Goal: Check status: Check status

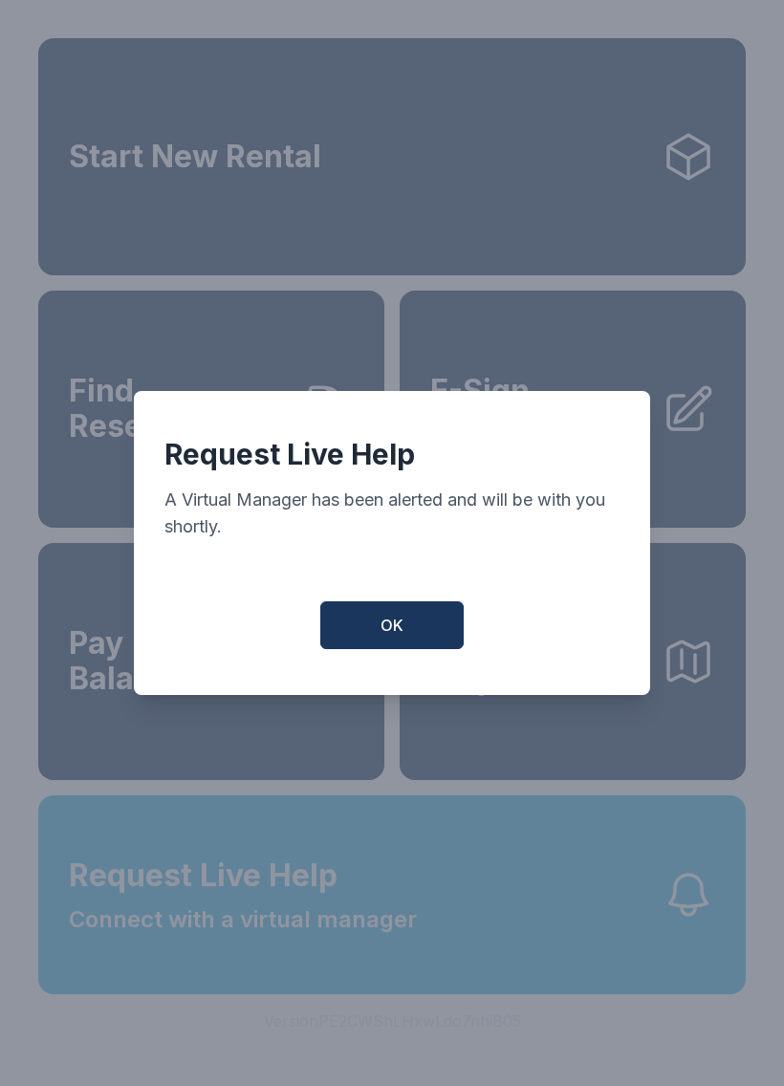
click at [421, 613] on button "OK" at bounding box center [391, 625] width 143 height 48
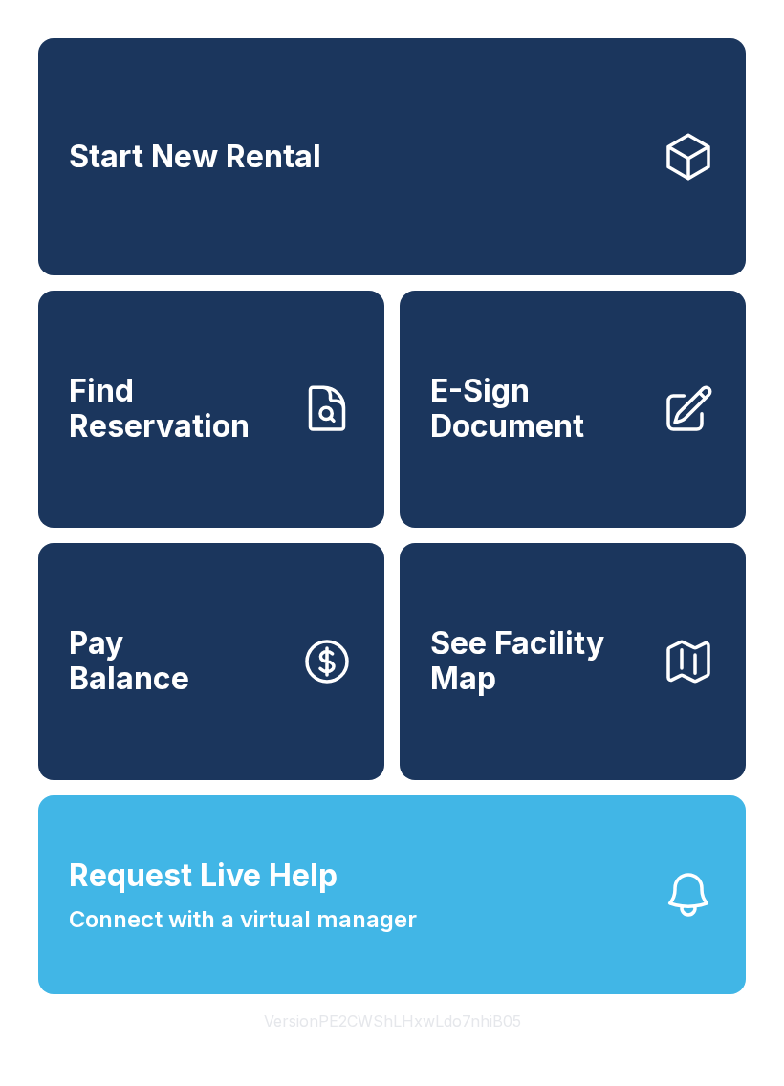
click at [216, 937] on span "Connect with a virtual manager" at bounding box center [243, 919] width 348 height 34
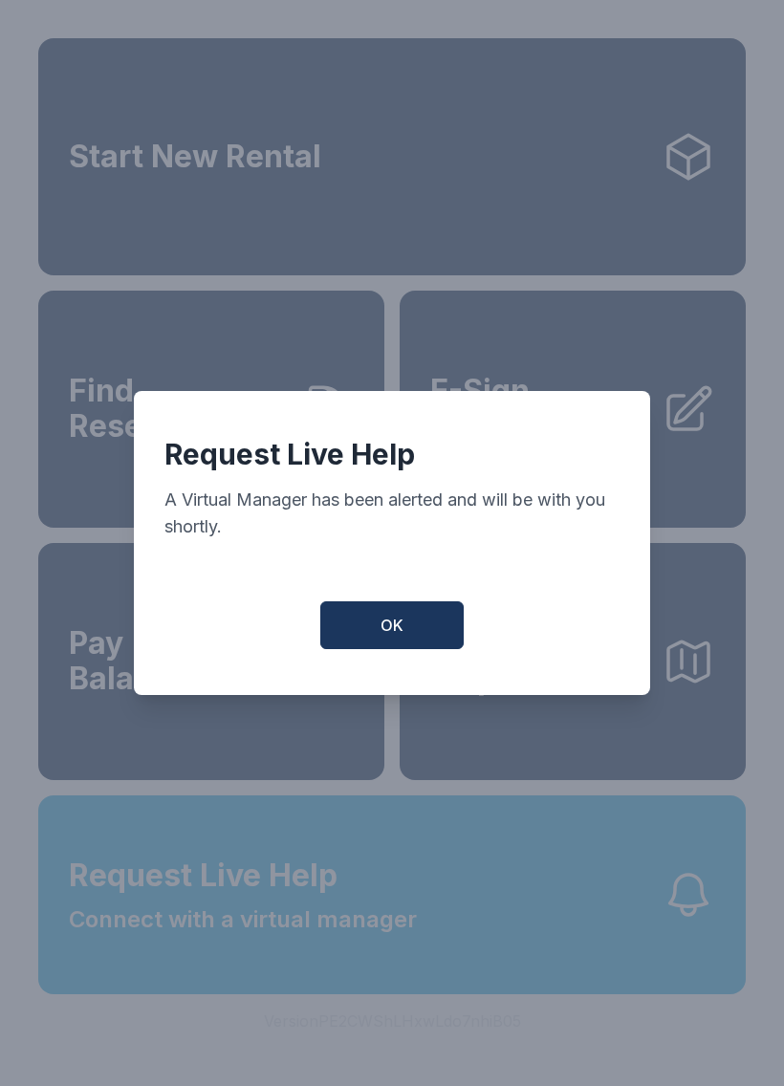
click at [370, 641] on button "OK" at bounding box center [391, 625] width 143 height 48
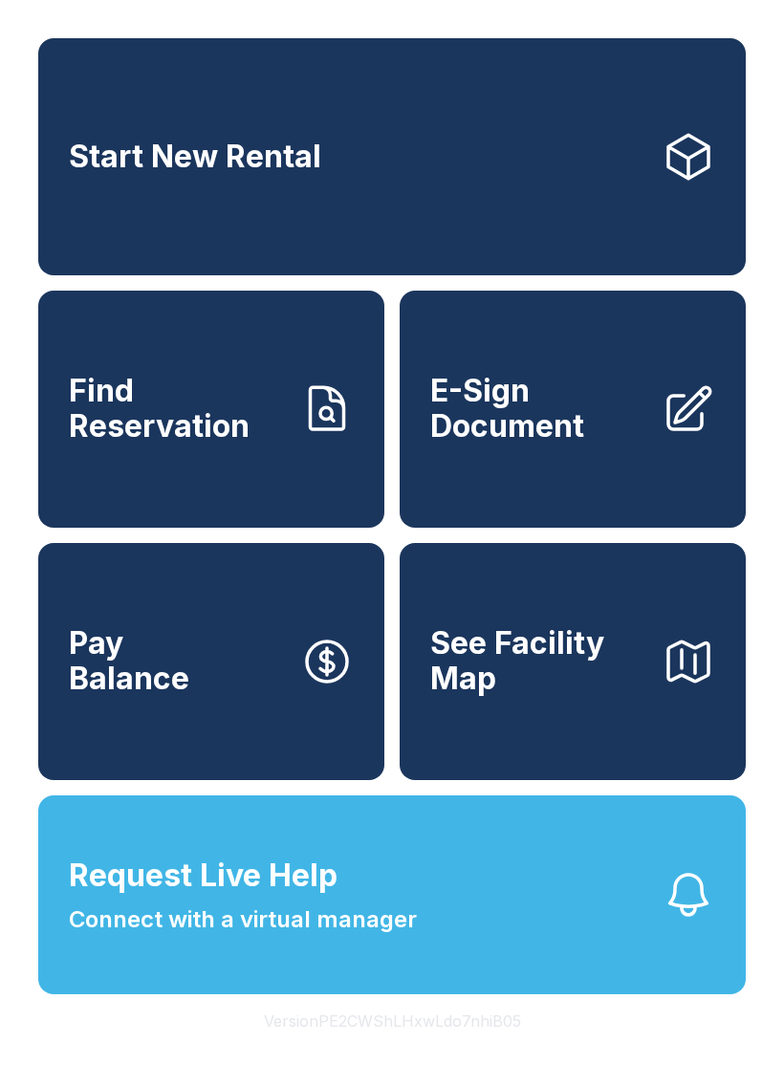
click at [184, 937] on span "Connect with a virtual manager" at bounding box center [243, 919] width 348 height 34
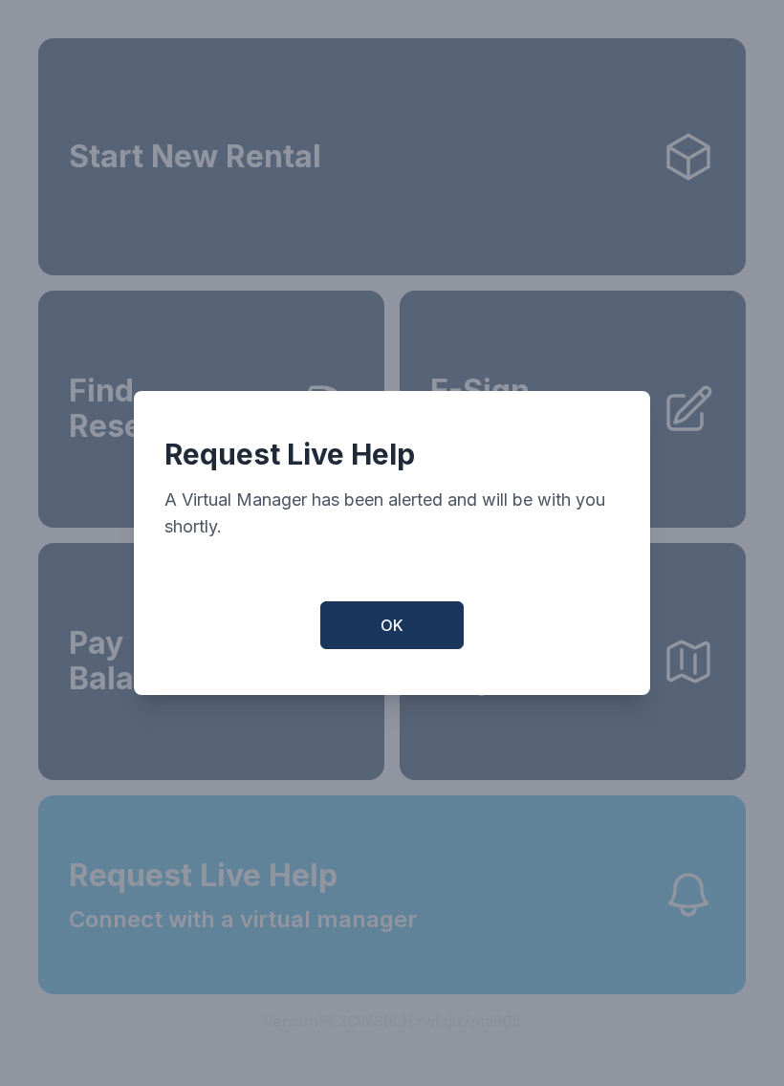
click at [381, 637] on span "OK" at bounding box center [391, 625] width 23 height 23
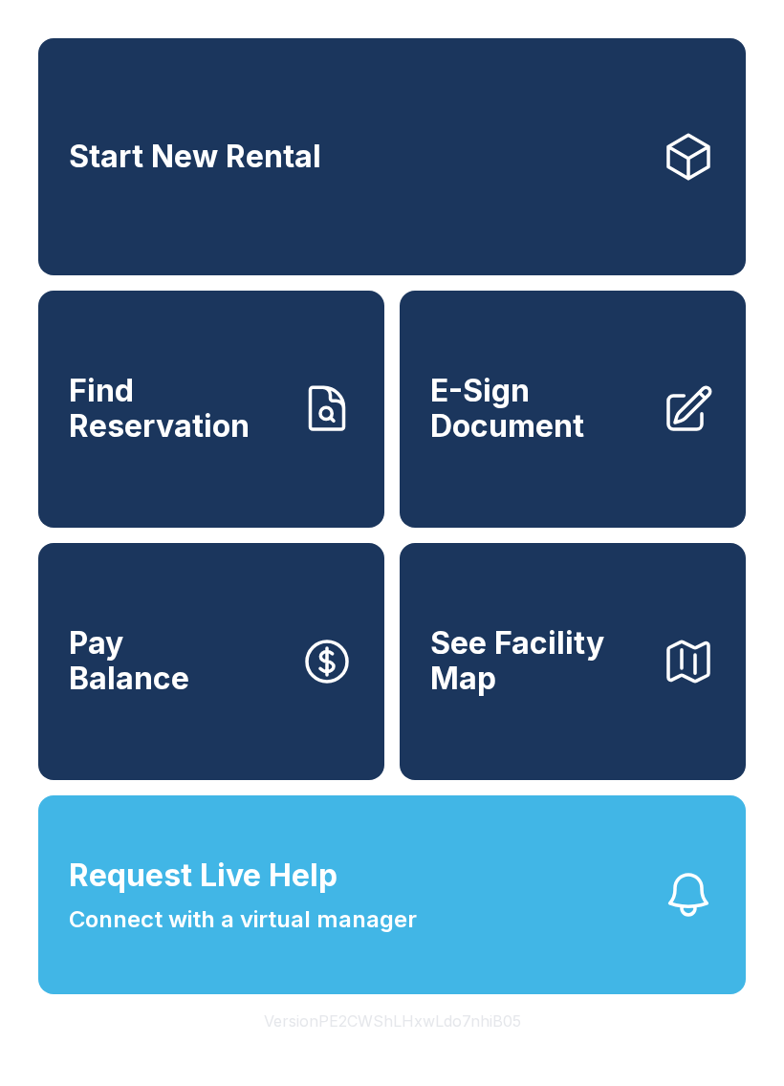
click at [405, 936] on span "Request Live Help Connect with a virtual manager" at bounding box center [243, 895] width 348 height 84
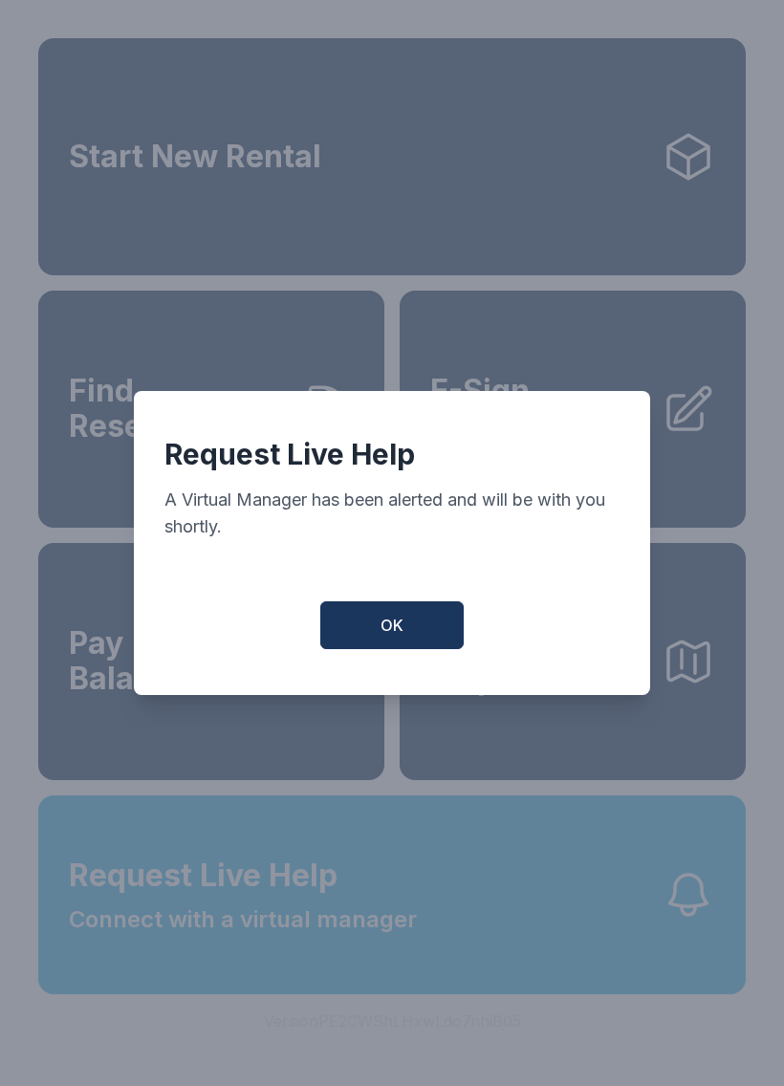
click at [407, 634] on button "OK" at bounding box center [391, 625] width 143 height 48
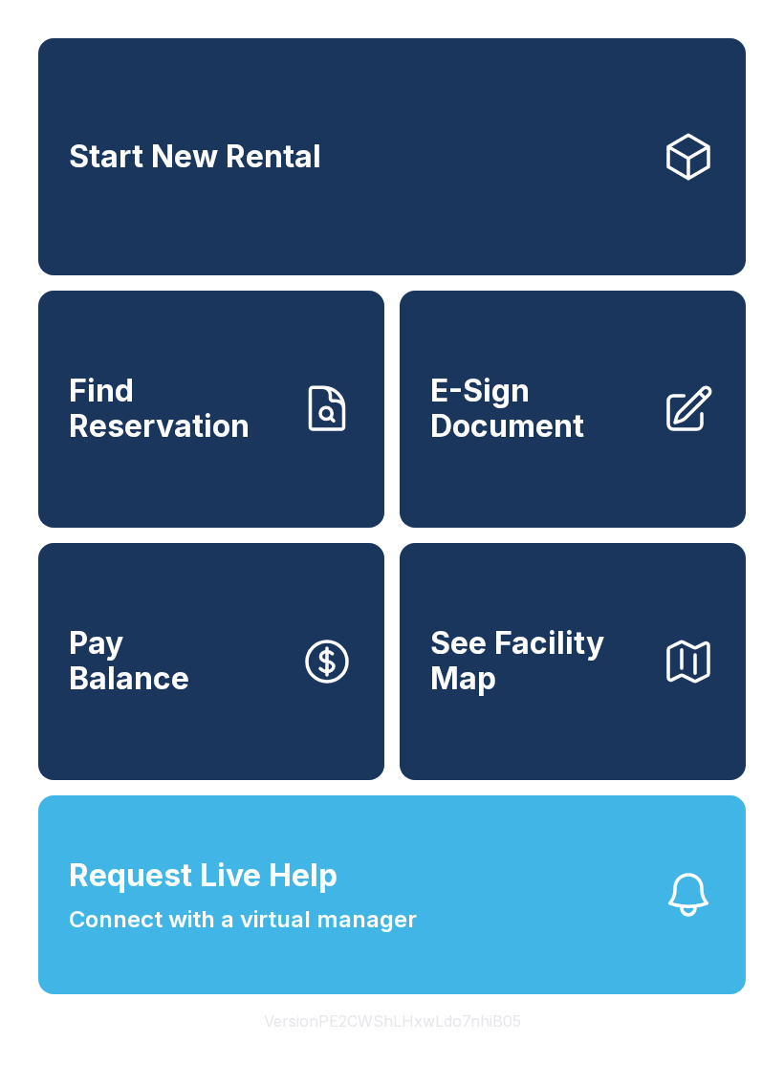
click at [208, 444] on span "Find Reservation" at bounding box center [177, 409] width 216 height 70
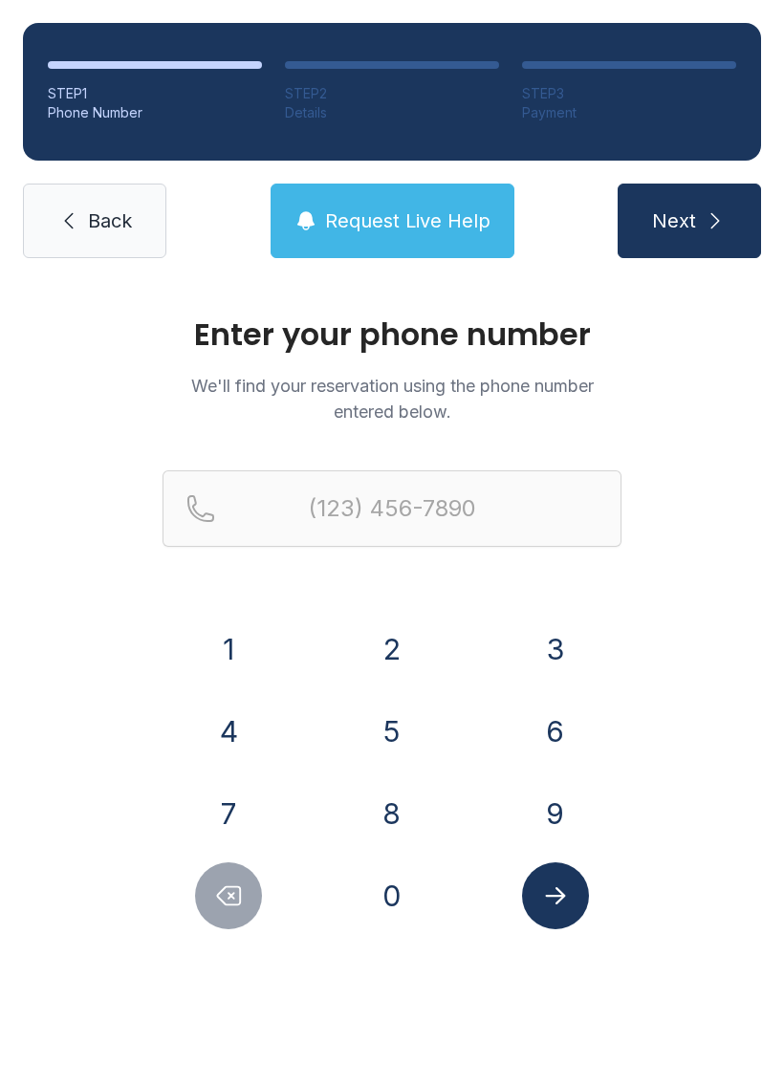
click at [583, 642] on button "3" at bounding box center [555, 649] width 67 height 67
click at [231, 644] on button "1" at bounding box center [228, 649] width 67 height 67
click at [247, 712] on button "4" at bounding box center [228, 731] width 67 height 67
click at [395, 809] on button "8" at bounding box center [391, 813] width 67 height 67
click at [251, 644] on button "1" at bounding box center [228, 649] width 67 height 67
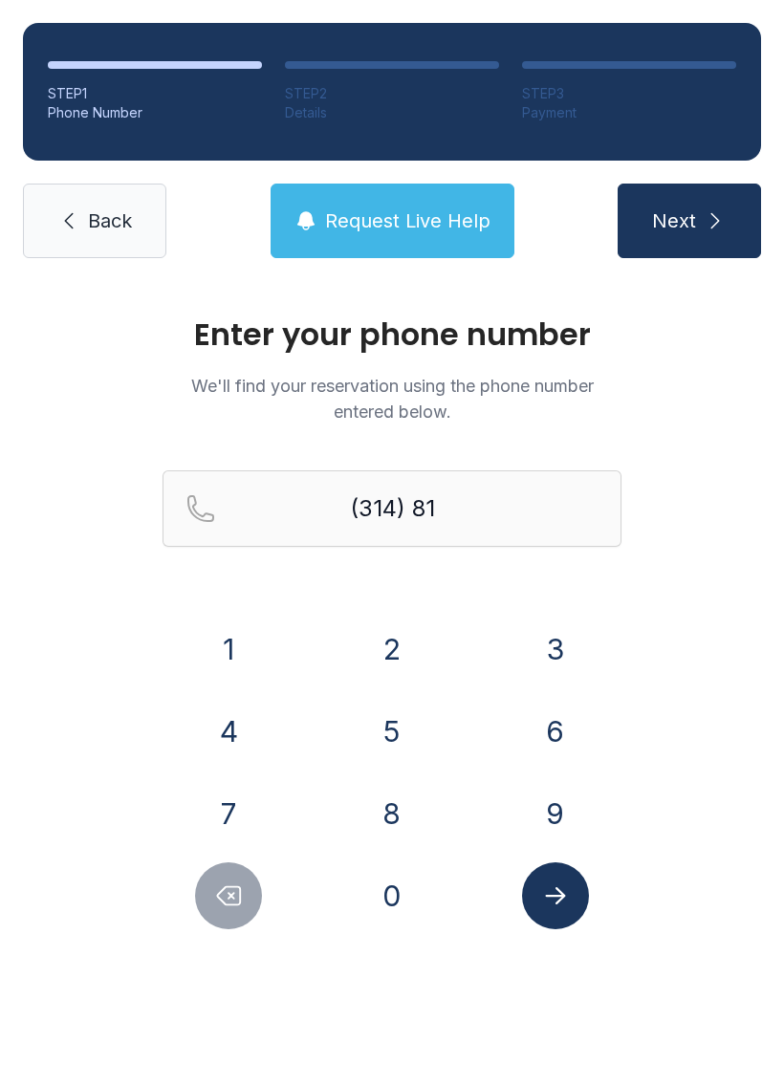
click at [554, 717] on button "6" at bounding box center [555, 731] width 67 height 67
click at [561, 815] on button "9" at bounding box center [555, 813] width 67 height 67
click at [561, 720] on button "6" at bounding box center [555, 731] width 67 height 67
click at [242, 891] on icon "Delete number" at bounding box center [228, 895] width 29 height 29
click at [556, 631] on button "3" at bounding box center [555, 649] width 67 height 67
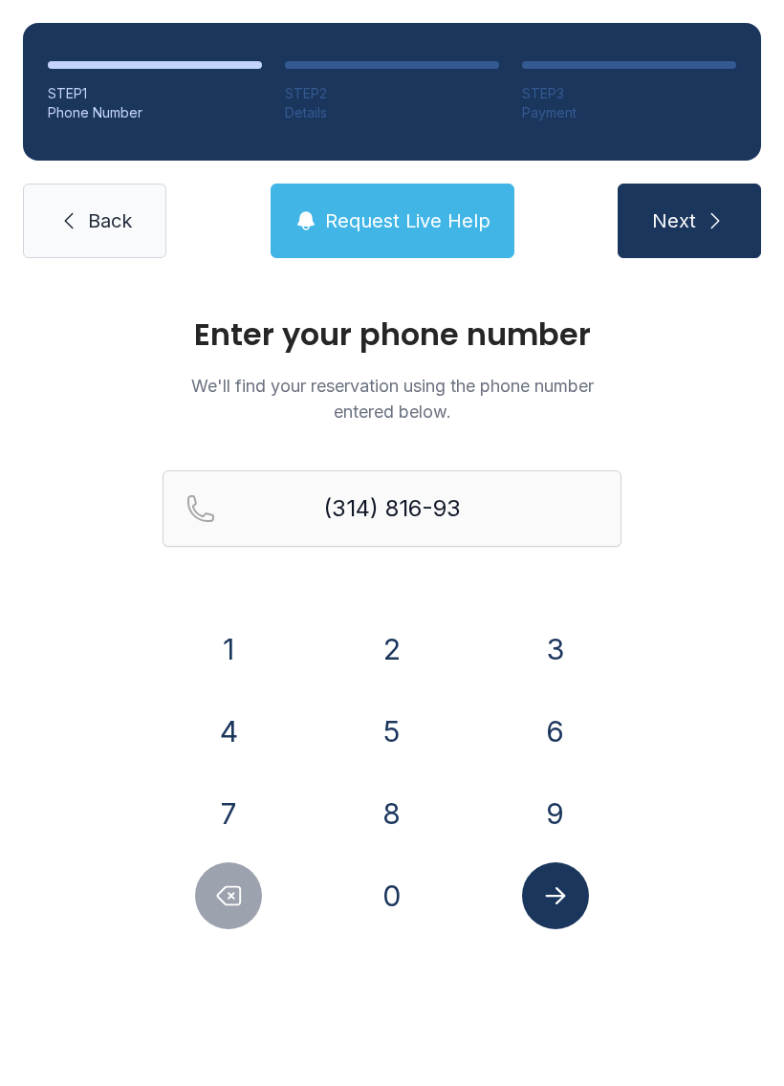
click at [389, 814] on button "8" at bounding box center [391, 813] width 67 height 67
click at [245, 819] on button "7" at bounding box center [228, 813] width 67 height 67
type input "[PHONE_NUMBER]"
click at [563, 901] on icon "Submit lookup form" at bounding box center [555, 895] width 29 height 29
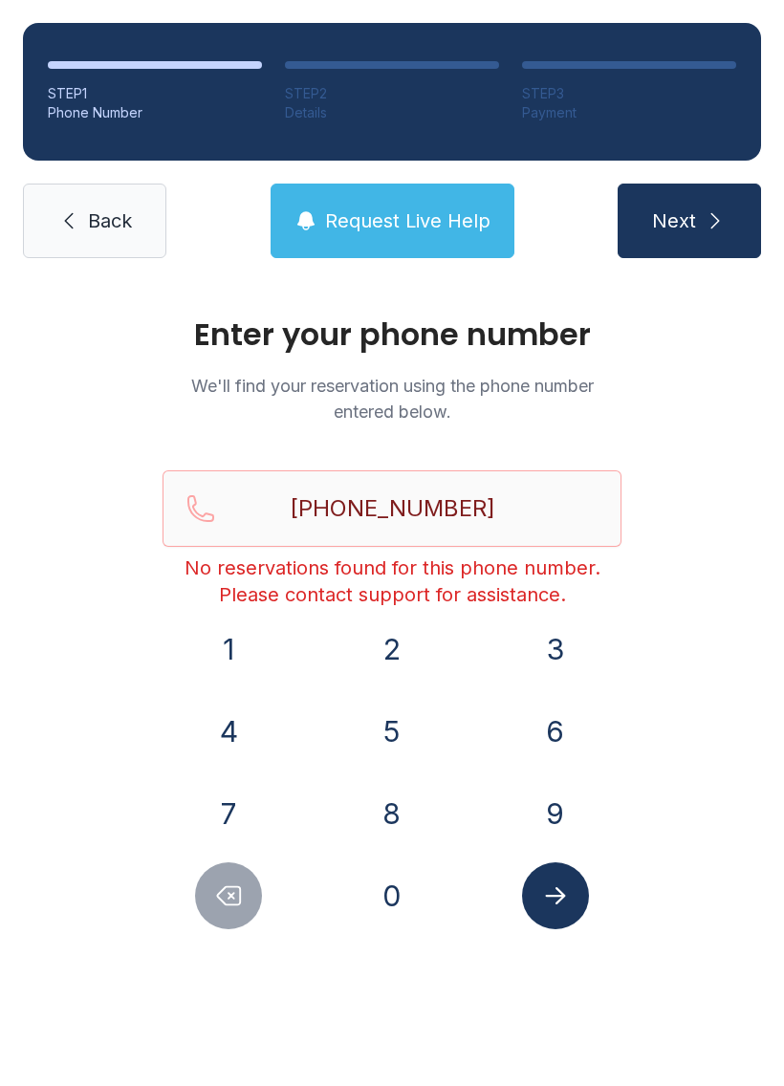
click at [700, 206] on button "Next" at bounding box center [689, 221] width 143 height 75
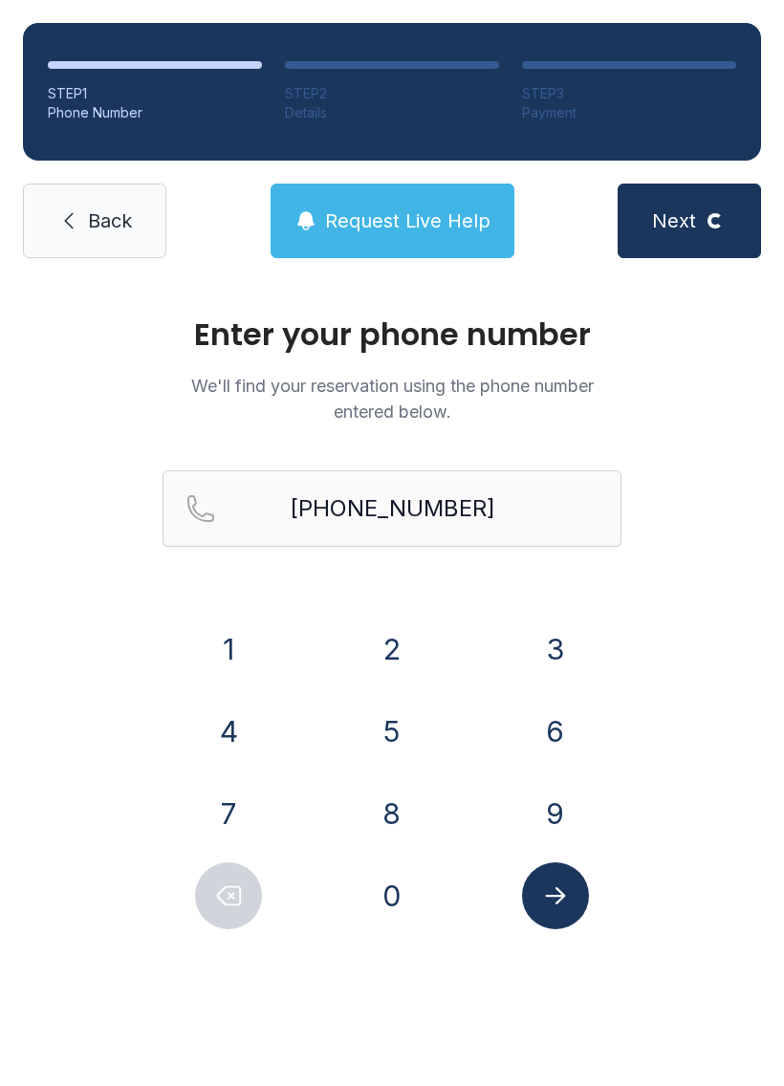
click at [443, 204] on button "Request Live Help" at bounding box center [393, 221] width 244 height 75
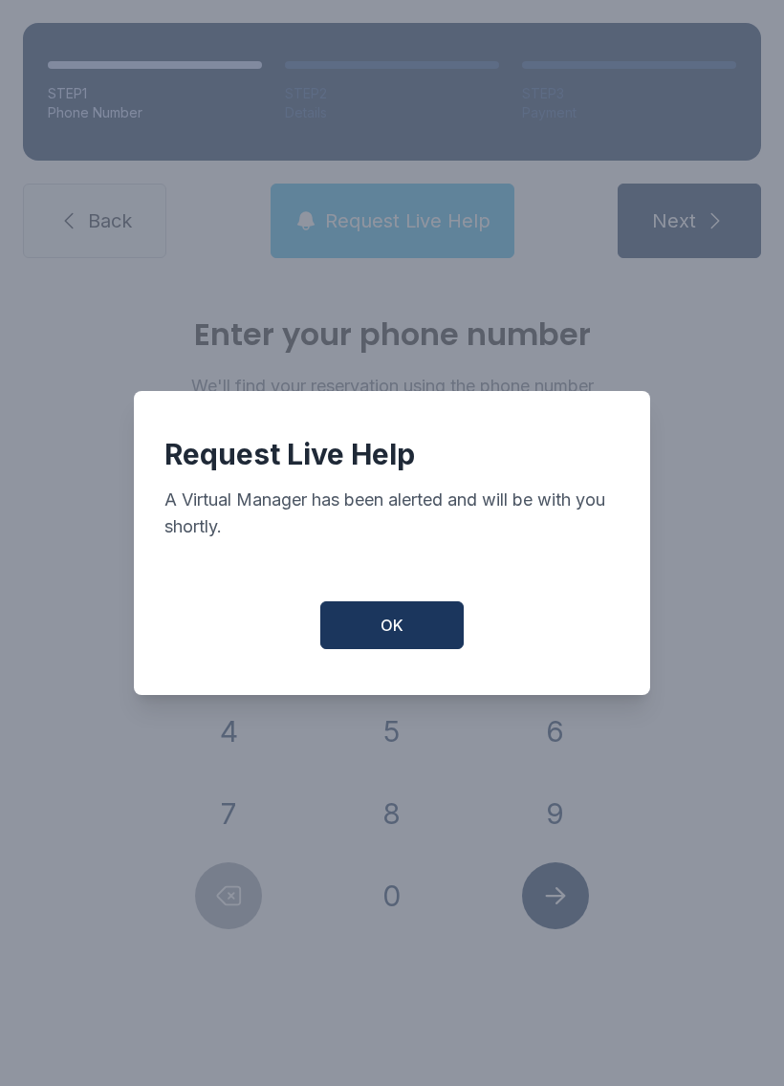
click at [421, 630] on button "OK" at bounding box center [391, 625] width 143 height 48
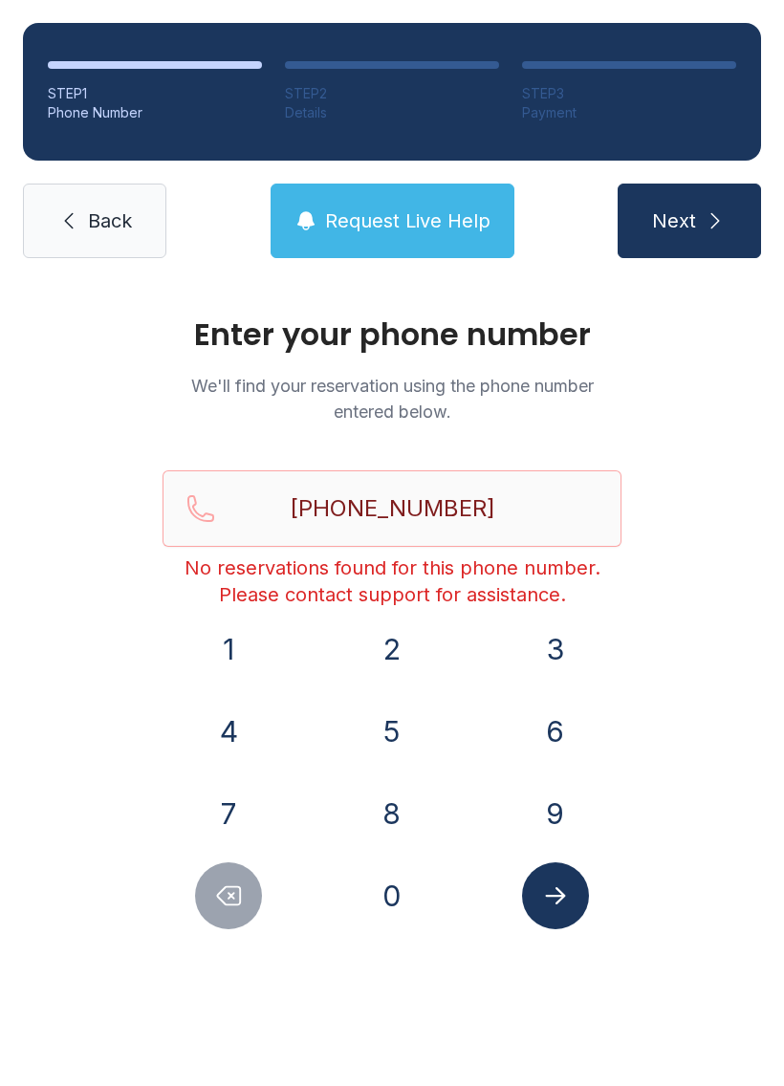
click at [88, 206] on link "Back" at bounding box center [94, 221] width 143 height 75
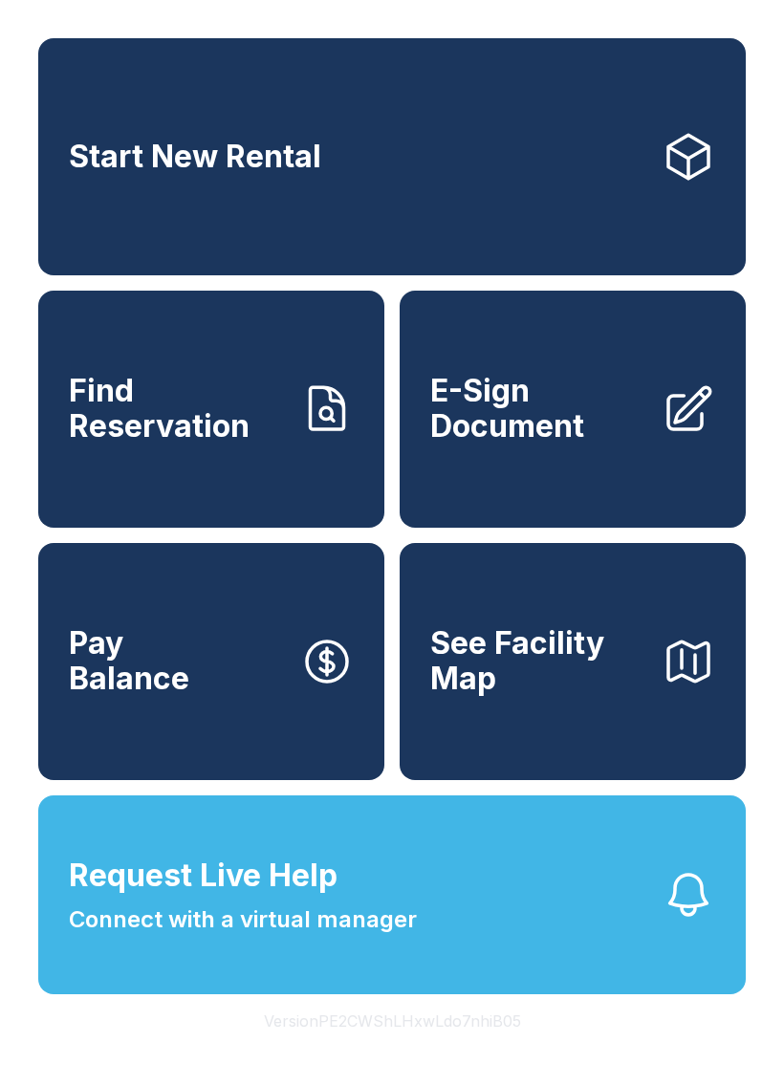
click at [104, 991] on button "Request Live Help Connect with a virtual manager" at bounding box center [391, 894] width 707 height 199
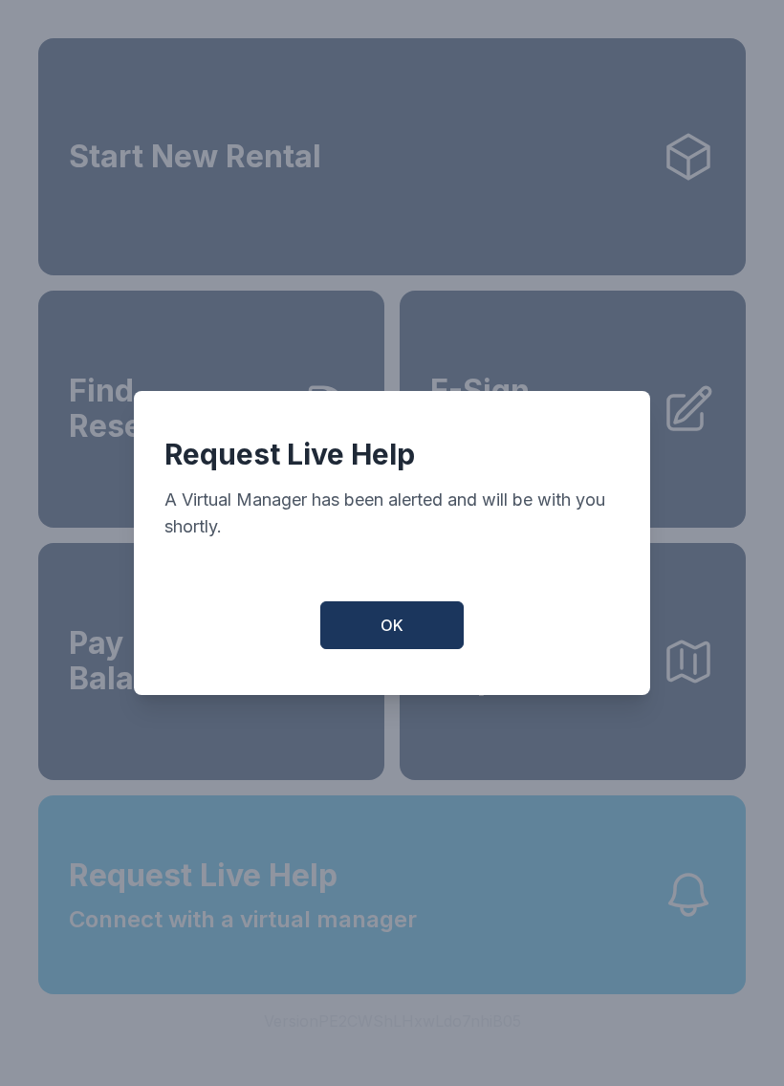
click at [383, 623] on span "OK" at bounding box center [391, 625] width 23 height 23
